Goal: Information Seeking & Learning: Learn about a topic

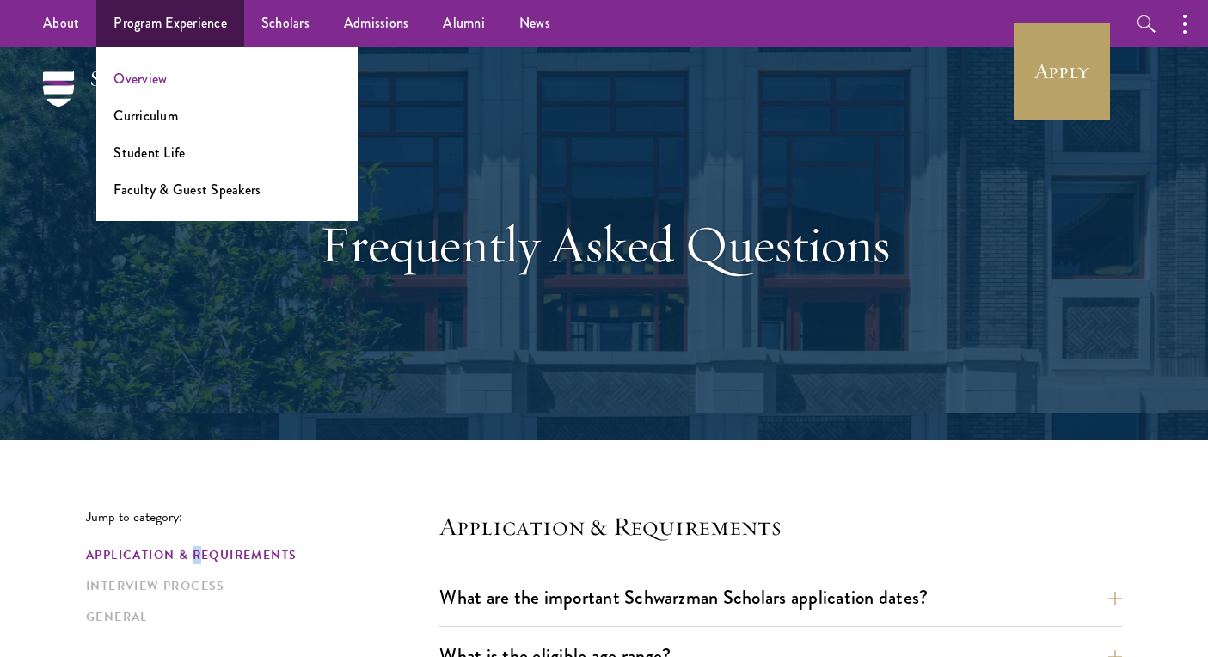
click at [150, 81] on link "Overview" at bounding box center [140, 79] width 53 height 20
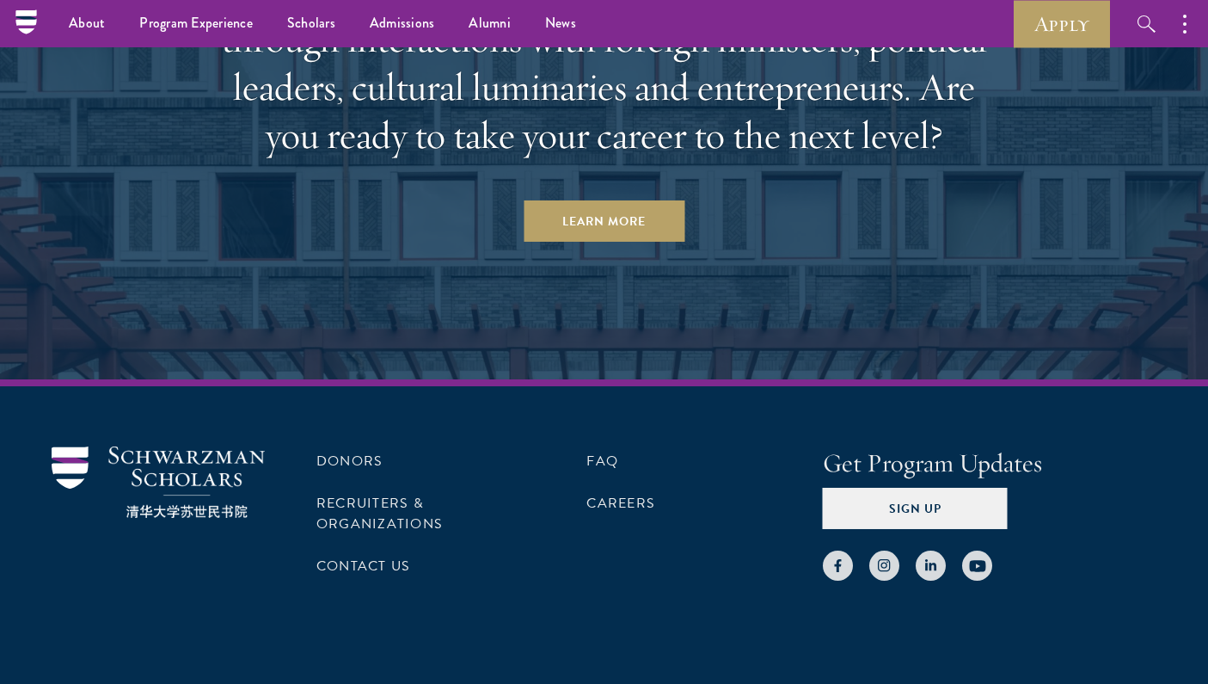
scroll to position [8795, 0]
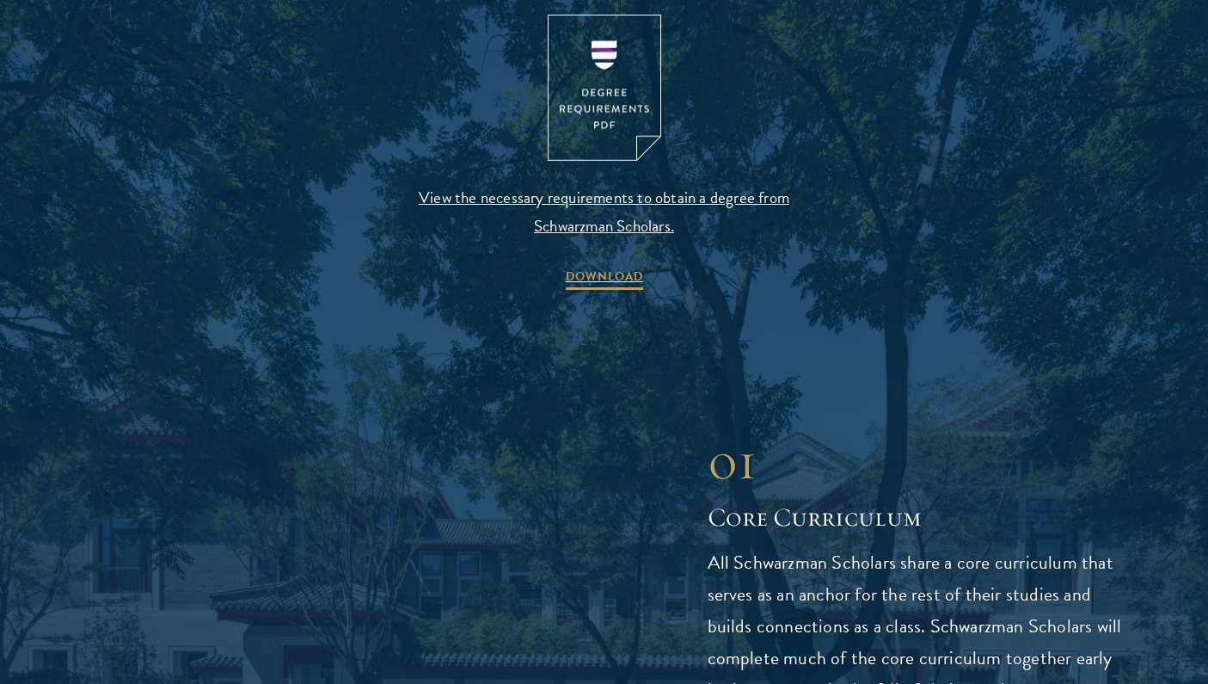
scroll to position [1893, 0]
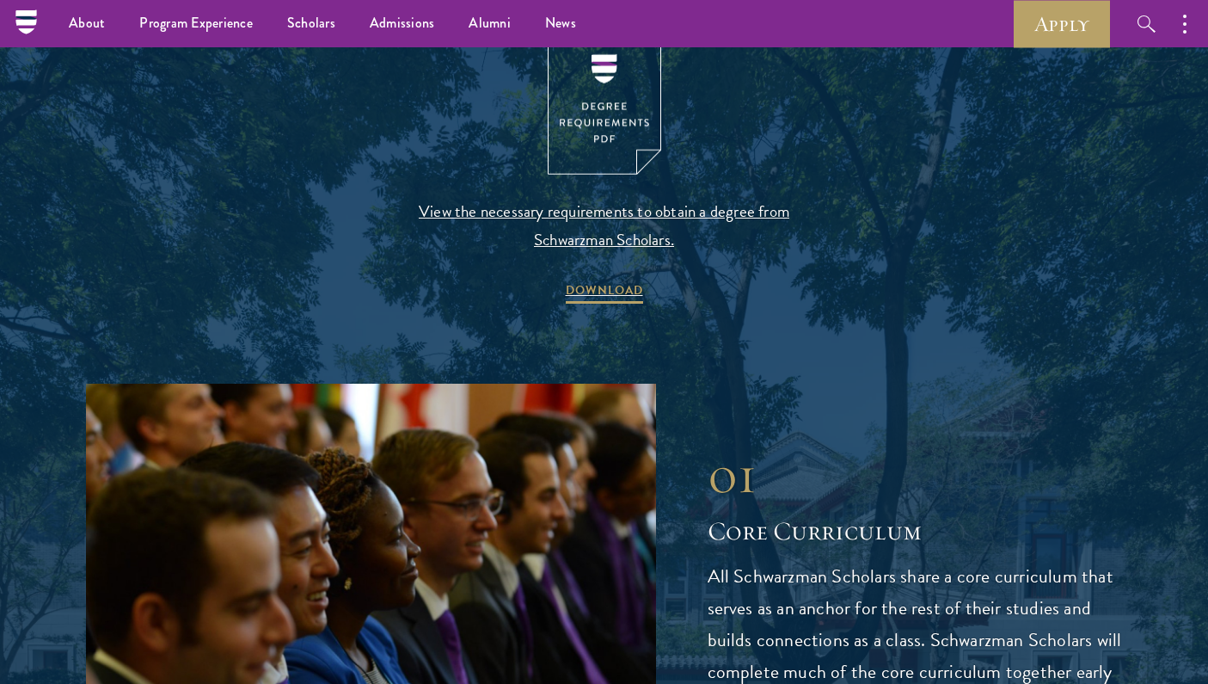
click at [601, 199] on span "View the necessary requirements to obtain a degree from Schwarzman Scholars." at bounding box center [604, 225] width 404 height 57
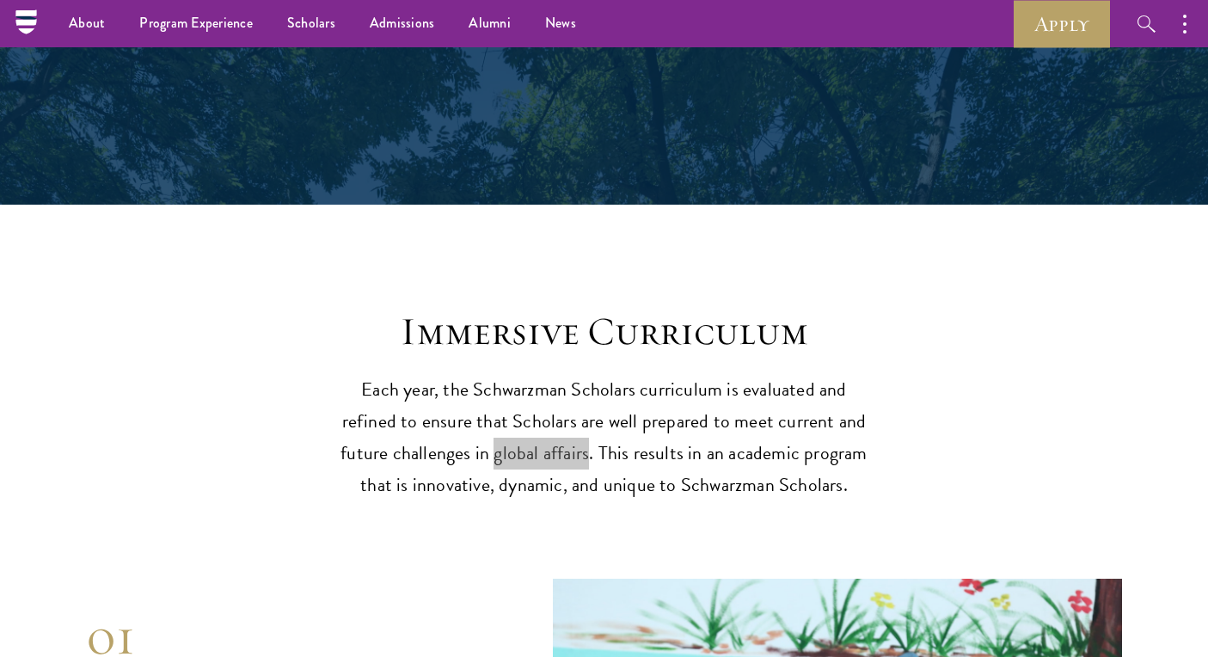
scroll to position [1329, 0]
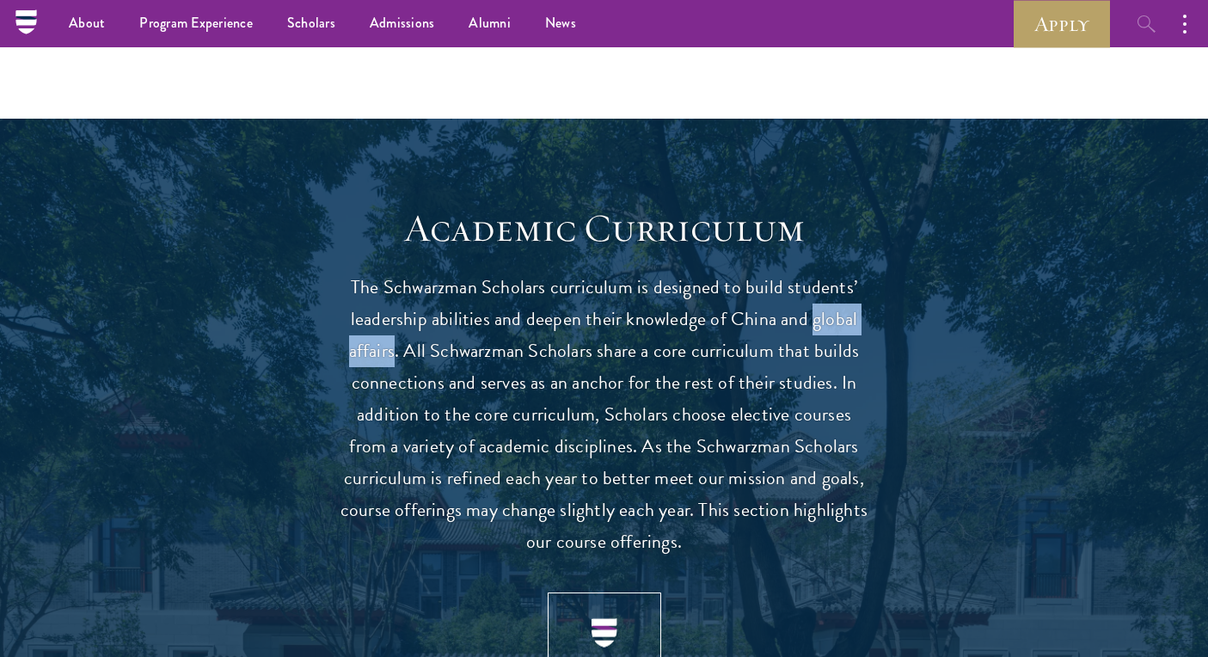
click at [1146, 21] on icon "button" at bounding box center [1147, 24] width 21 height 21
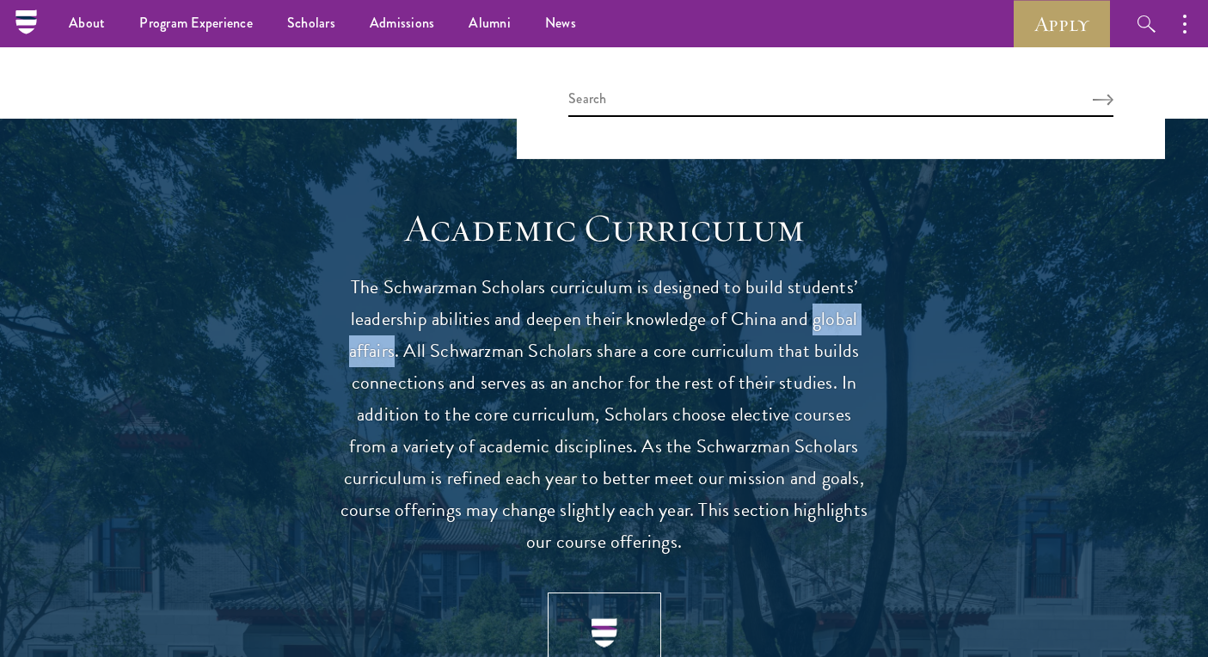
click at [695, 118] on div at bounding box center [841, 103] width 648 height 112
click at [691, 98] on input "search" at bounding box center [840, 103] width 545 height 28
type input "Global Affairs"
click at [1103, 99] on button "Search" at bounding box center [1103, 100] width 21 height 12
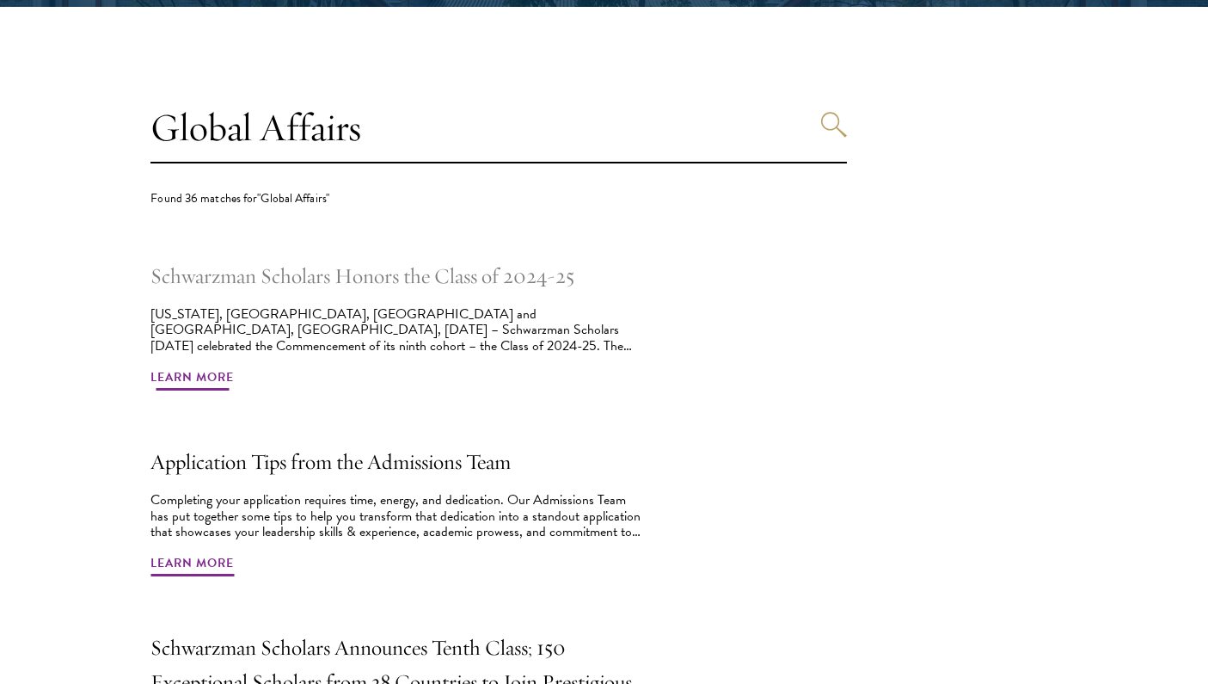
scroll to position [433, 0]
click at [347, 280] on h2 "Schwarzman Scholars Honors the Class of 2024-25" at bounding box center [397, 276] width 494 height 34
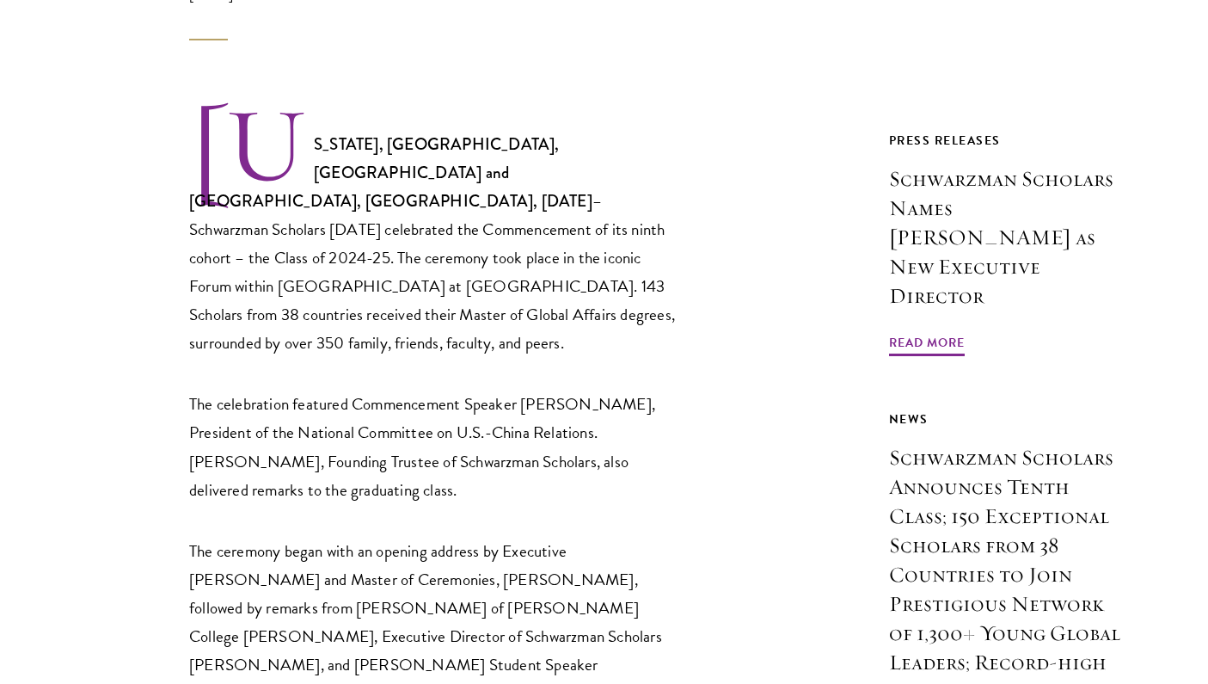
scroll to position [561, 0]
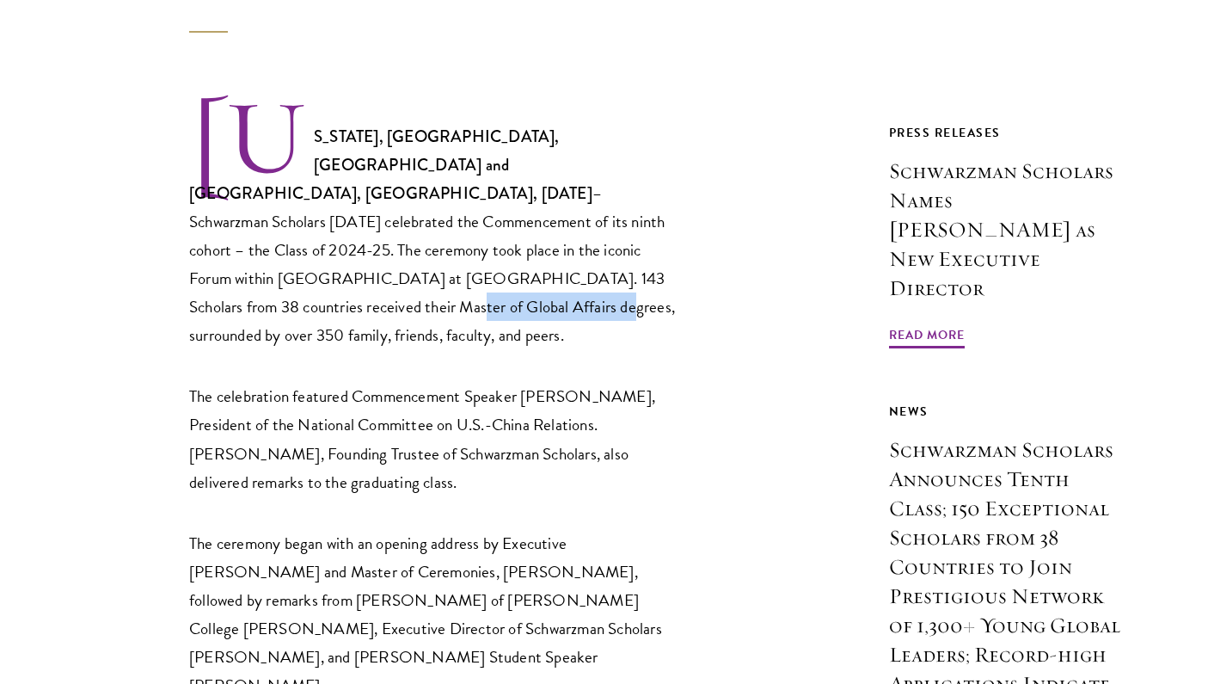
drag, startPoint x: 626, startPoint y: 249, endPoint x: 296, endPoint y: 273, distance: 331.1
click at [296, 273] on p "[US_STATE], [GEOGRAPHIC_DATA], [GEOGRAPHIC_DATA] and [GEOGRAPHIC_DATA], [GEOGRA…" at bounding box center [434, 223] width 490 height 252
copy p "Master of Global Affairs"
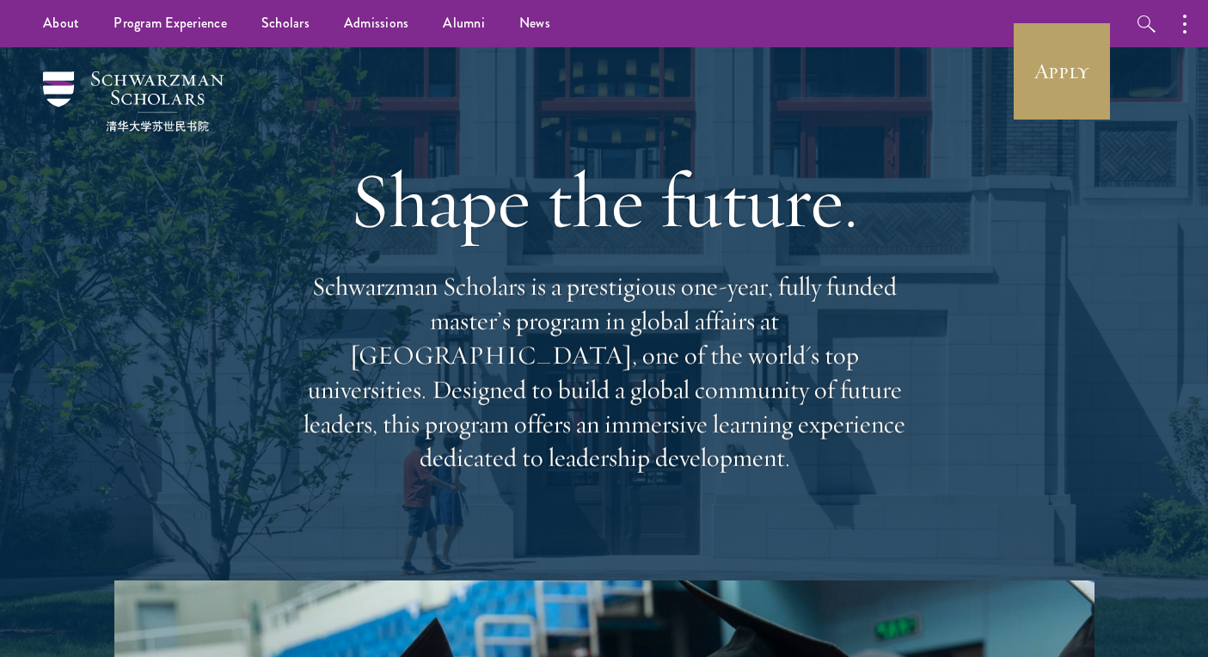
click at [156, 109] on img at bounding box center [133, 101] width 181 height 60
